Goal: Book appointment/travel/reservation

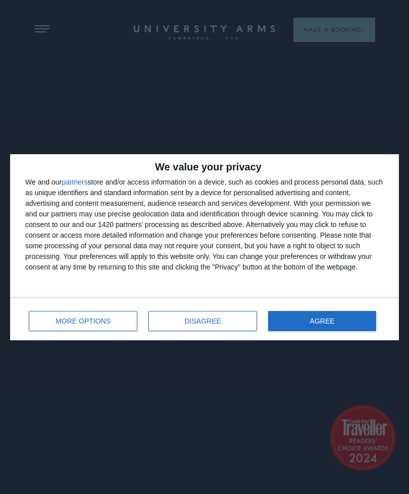
click at [314, 328] on button "AGREE" at bounding box center [322, 321] width 108 height 20
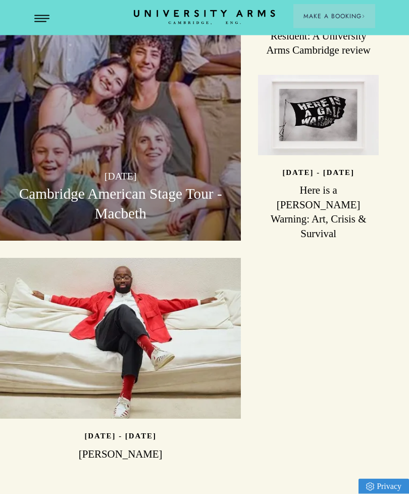
scroll to position [2540, 0]
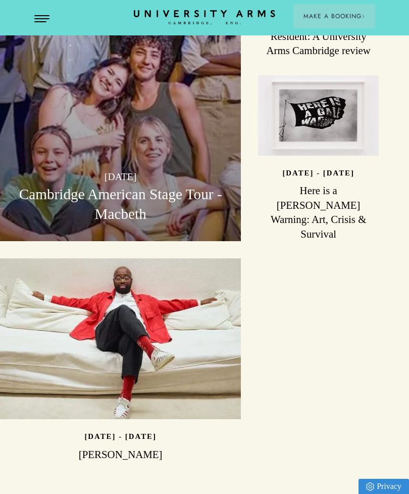
click at [39, 23] on button "Open Menu" at bounding box center [41, 19] width 15 height 8
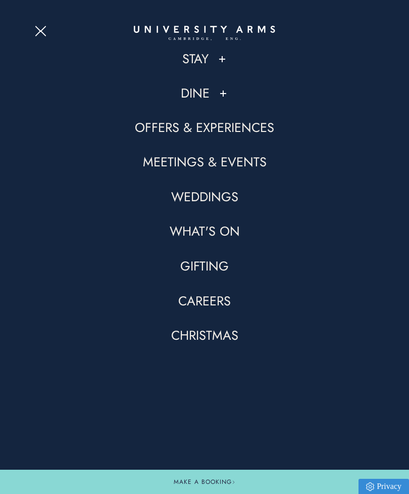
click at [243, 127] on link "Offers & Experiences" at bounding box center [204, 127] width 139 height 17
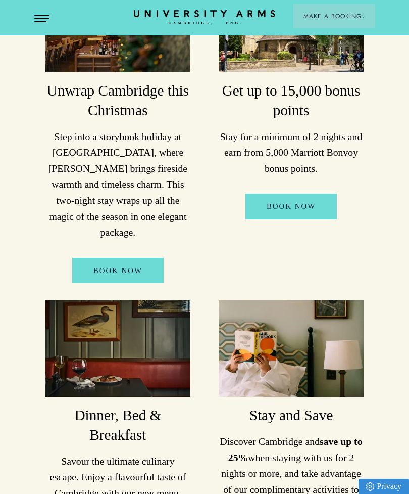
scroll to position [213, 0]
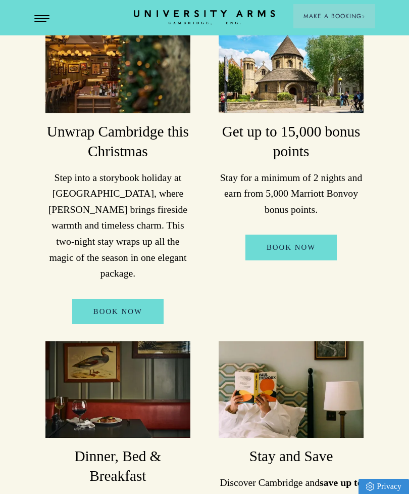
click at [59, 203] on p "Step into a storybook holiday at [GEOGRAPHIC_DATA], where [PERSON_NAME] brings …" at bounding box center [117, 226] width 145 height 112
click at [79, 299] on link "BOOK NOW" at bounding box center [117, 311] width 91 height 25
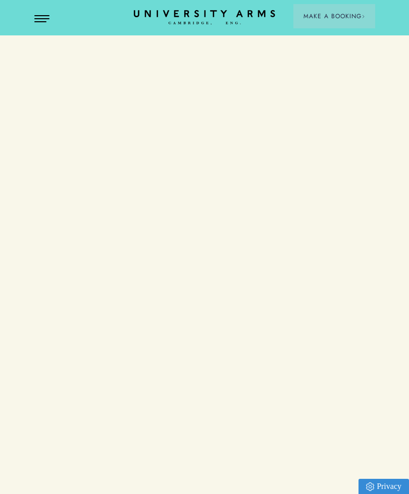
scroll to position [2540, 0]
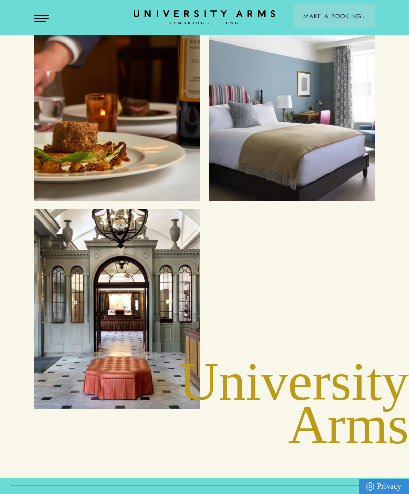
scroll to position [3660, 0]
